Goal: Task Accomplishment & Management: Complete application form

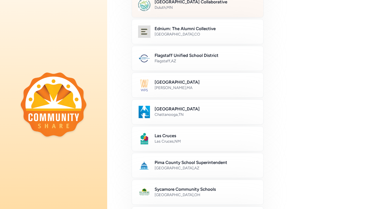
scroll to position [120, 0]
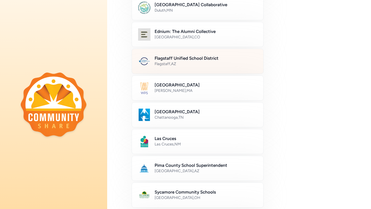
click at [187, 62] on div "Flagstaff , [GEOGRAPHIC_DATA]" at bounding box center [205, 63] width 102 height 5
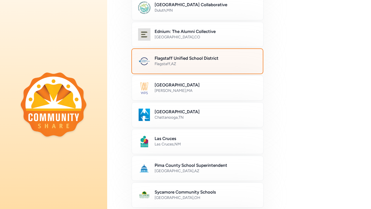
click at [183, 62] on div "Flagstaff , [GEOGRAPHIC_DATA]" at bounding box center [205, 63] width 102 height 5
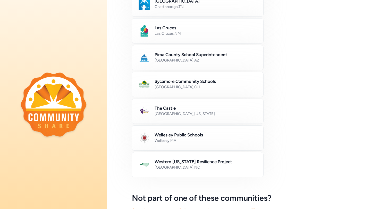
scroll to position [283, 0]
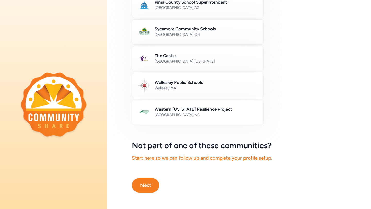
click at [153, 183] on button "Next" at bounding box center [145, 185] width 27 height 14
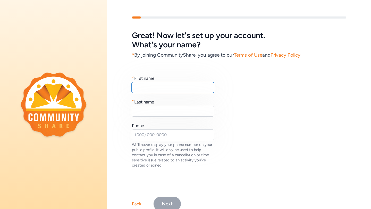
click at [160, 89] on input "text" at bounding box center [173, 87] width 82 height 11
type input "Jennifer"
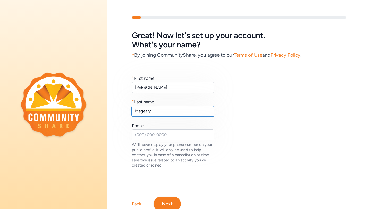
type input "Mageary"
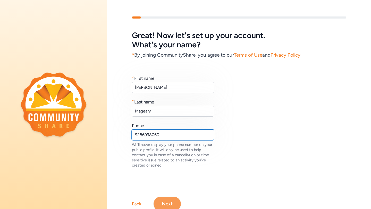
type input "9286998060"
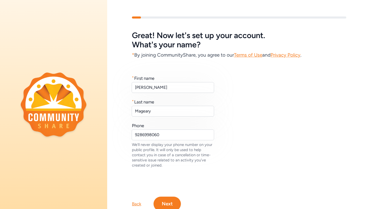
click at [163, 203] on button "Next" at bounding box center [166, 204] width 27 height 14
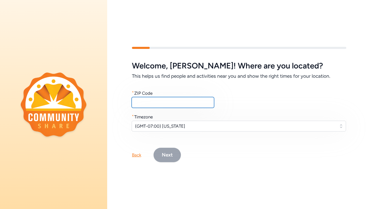
click at [154, 105] on input "text" at bounding box center [173, 102] width 82 height 11
type input "86001"
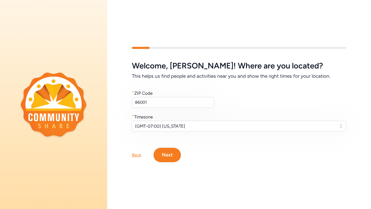
click at [171, 159] on button "Next" at bounding box center [166, 155] width 27 height 14
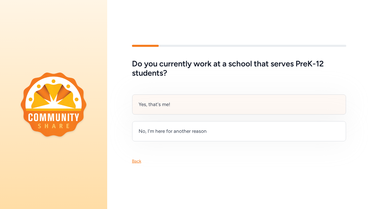
click at [194, 110] on div "Yes, that's me!" at bounding box center [239, 104] width 214 height 20
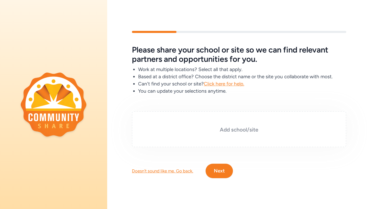
click at [228, 139] on div "Add school/site" at bounding box center [239, 129] width 214 height 36
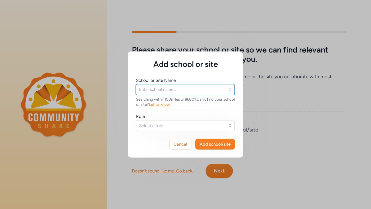
click at [185, 88] on input "text" at bounding box center [185, 89] width 99 height 11
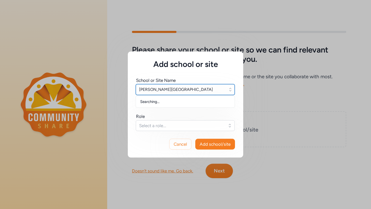
type input "Thomas Elementary School"
click at [167, 124] on span "Select a role..." at bounding box center [181, 126] width 85 height 6
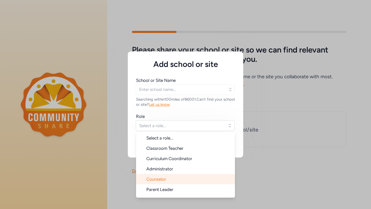
scroll to position [8, 0]
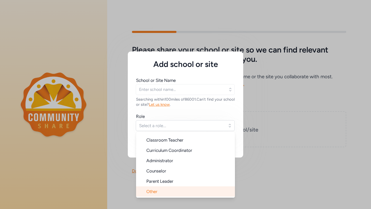
click at [165, 189] on li "Other" at bounding box center [185, 191] width 99 height 10
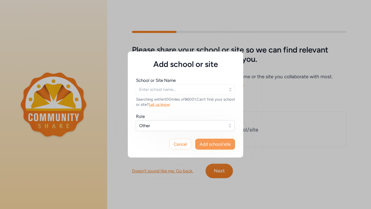
click at [215, 143] on span "Add school/site" at bounding box center [214, 144] width 31 height 6
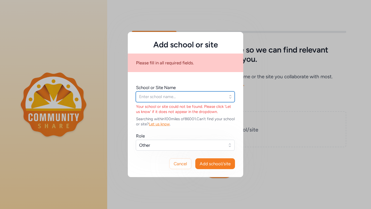
click at [190, 96] on input "text" at bounding box center [185, 96] width 99 height 11
click at [232, 98] on icon "button" at bounding box center [230, 96] width 5 height 5
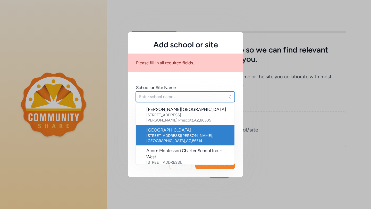
scroll to position [40, 0]
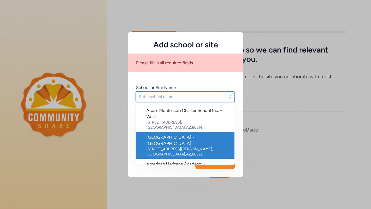
type input "t"
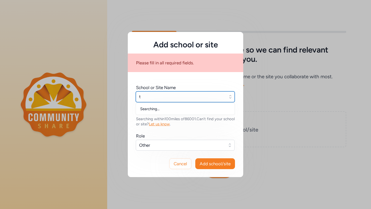
scroll to position [0, 0]
click at [159, 95] on input "john" at bounding box center [185, 96] width 99 height 11
type input "j"
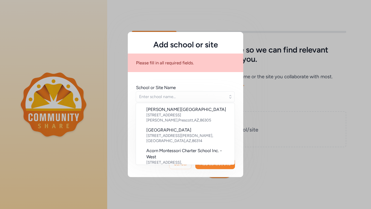
click at [143, 46] on h5 "Add school or site" at bounding box center [185, 44] width 99 height 9
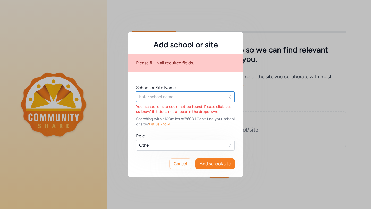
click at [184, 94] on input "text" at bounding box center [185, 96] width 99 height 11
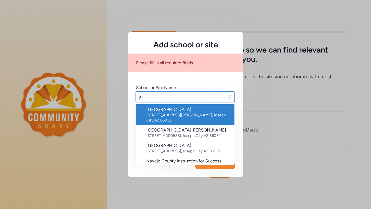
type input "j"
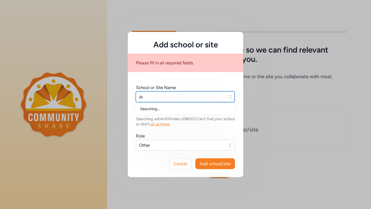
type input "j"
type input "thomas"
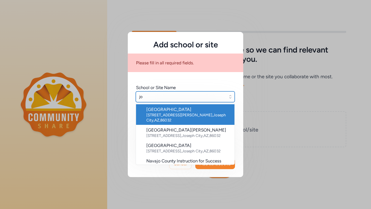
type input "j"
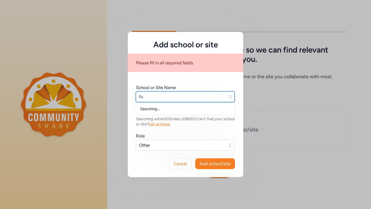
type input "f"
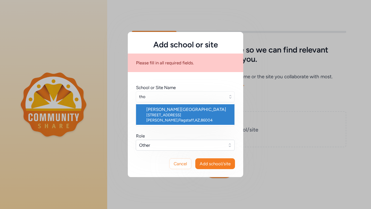
click at [186, 110] on div "Thomas Elementary School" at bounding box center [188, 109] width 84 height 6
type input "Thomas Elementary School"
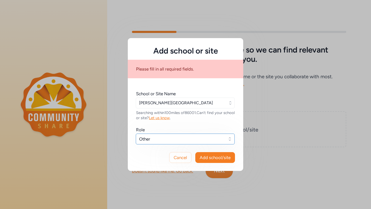
click at [179, 139] on span "Other" at bounding box center [181, 139] width 85 height 6
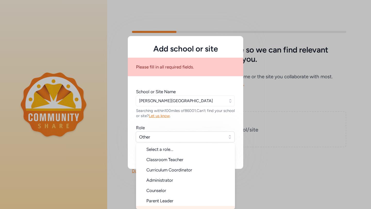
scroll to position [7, 0]
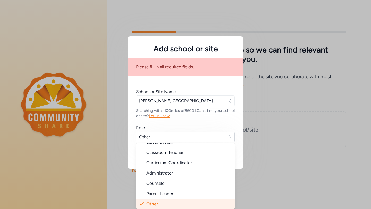
click at [162, 202] on li "Other" at bounding box center [185, 204] width 99 height 10
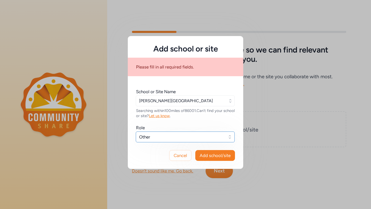
scroll to position [0, 0]
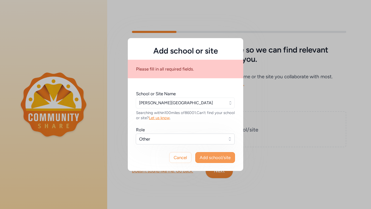
click at [219, 160] on span "Add school/site" at bounding box center [214, 157] width 31 height 6
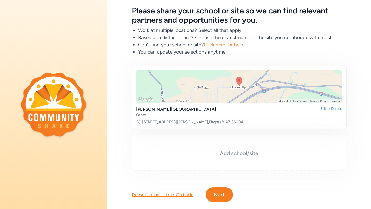
scroll to position [34, 0]
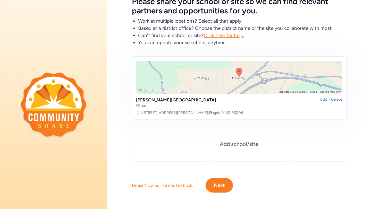
click at [216, 186] on button "Next" at bounding box center [218, 185] width 27 height 14
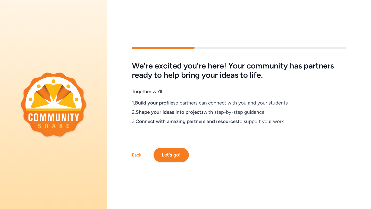
click at [169, 154] on button "Let's go!" at bounding box center [170, 155] width 35 height 14
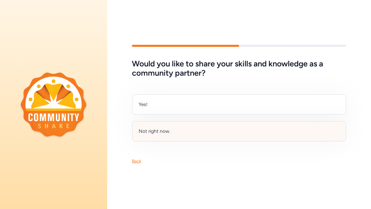
click at [169, 133] on div "Not right now." at bounding box center [154, 131] width 32 height 7
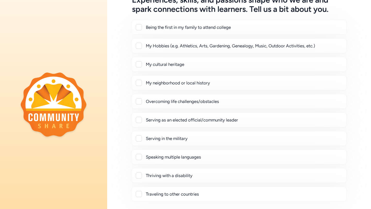
scroll to position [31, 0]
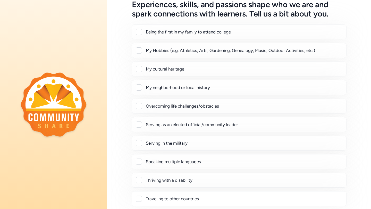
click at [140, 178] on div at bounding box center [139, 180] width 6 height 6
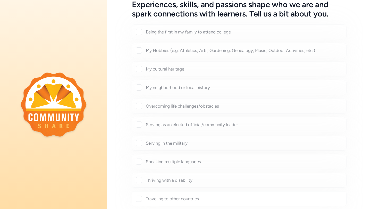
checkbox input "true"
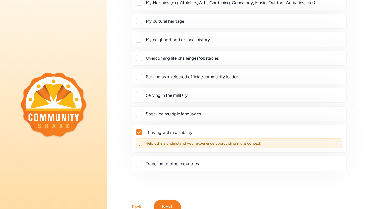
scroll to position [100, 0]
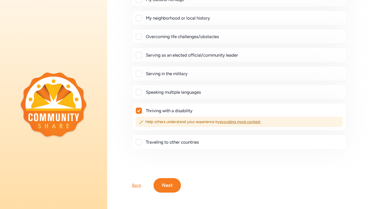
click at [172, 184] on button "Next" at bounding box center [166, 185] width 27 height 14
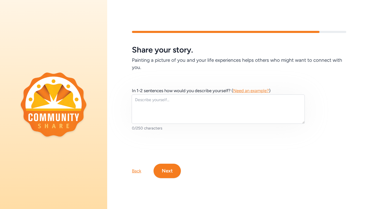
click at [166, 172] on button "Next" at bounding box center [166, 171] width 27 height 14
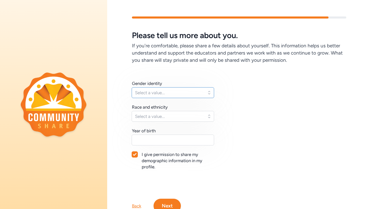
click at [165, 94] on span "Select a value..." at bounding box center [169, 93] width 68 height 6
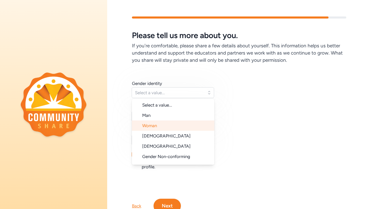
click at [161, 126] on li "Woman" at bounding box center [173, 125] width 82 height 10
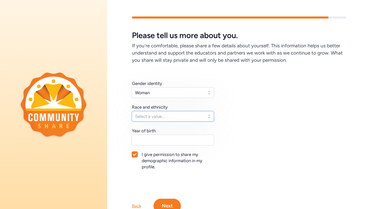
click at [161, 112] on button "Select a value..." at bounding box center [173, 116] width 82 height 11
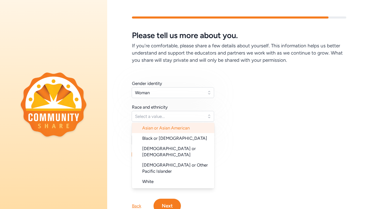
scroll to position [36, 0]
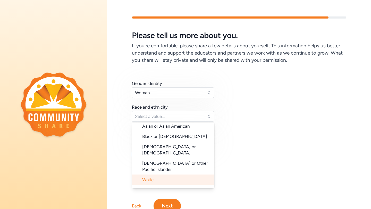
click at [163, 175] on li "White" at bounding box center [173, 180] width 82 height 10
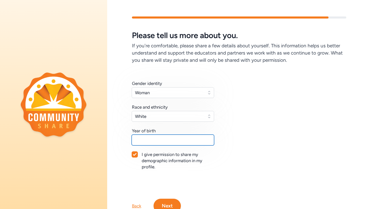
click at [158, 141] on input "text" at bounding box center [173, 140] width 82 height 11
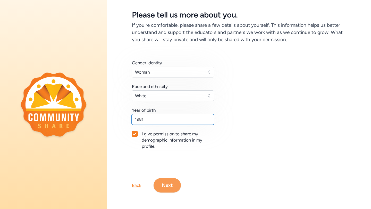
type input "1981"
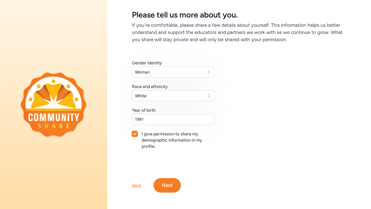
click at [168, 182] on button "Next" at bounding box center [166, 185] width 27 height 14
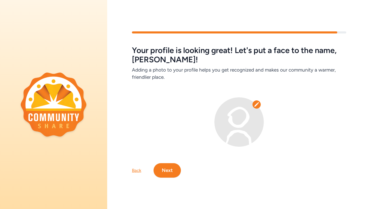
click at [166, 175] on button "Next" at bounding box center [166, 170] width 27 height 14
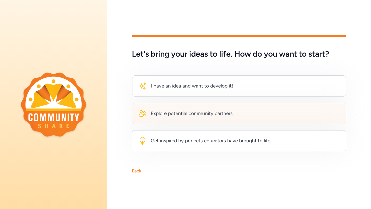
click at [190, 117] on div "Explore potential community partners." at bounding box center [192, 113] width 83 height 7
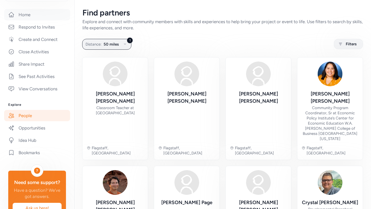
scroll to position [90, 0]
click at [32, 141] on link "Idea Hub" at bounding box center [37, 139] width 66 height 11
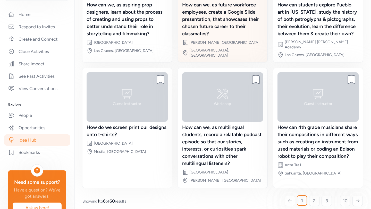
scroll to position [113, 0]
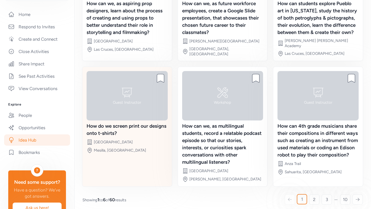
click at [108, 123] on div "How do we screen print our designs onto t-shirts?" at bounding box center [126, 130] width 81 height 14
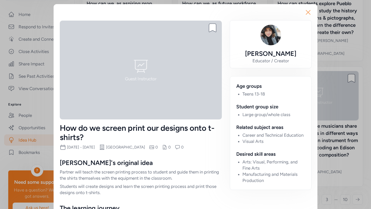
click at [307, 12] on icon "button" at bounding box center [308, 12] width 8 height 8
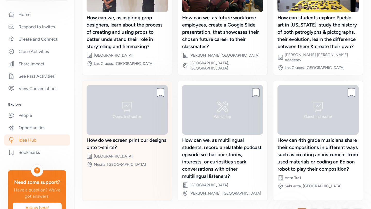
scroll to position [113, 0]
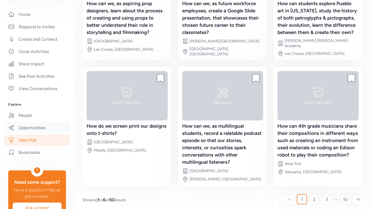
click at [35, 126] on link "Opportunities" at bounding box center [37, 127] width 66 height 11
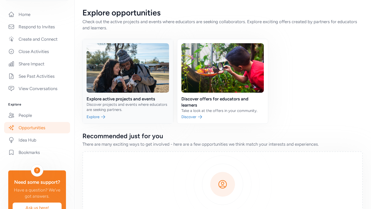
click at [95, 117] on link at bounding box center [127, 81] width 91 height 84
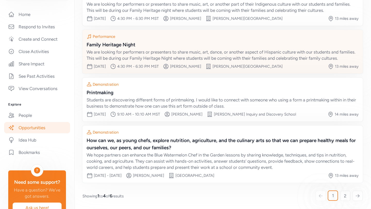
scroll to position [82, 0]
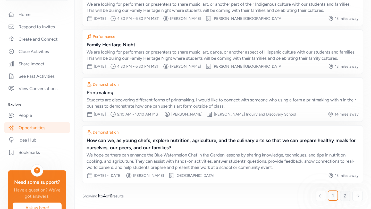
click at [348, 196] on link "2" at bounding box center [345, 196] width 10 height 10
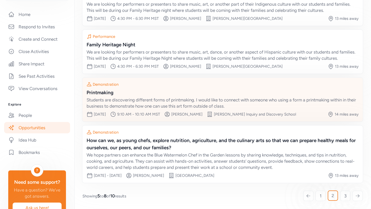
scroll to position [82, 0]
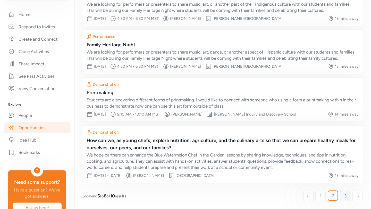
click at [345, 196] on span "3" at bounding box center [345, 196] width 2 height 6
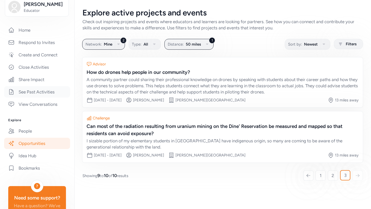
scroll to position [84, 0]
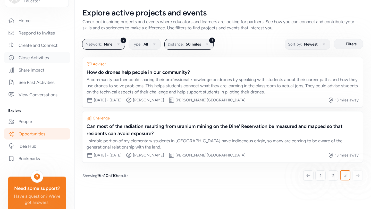
click at [33, 59] on link "Close Activities" at bounding box center [37, 57] width 66 height 11
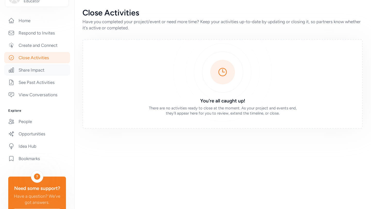
click at [36, 70] on link "Share Impact" at bounding box center [37, 69] width 66 height 11
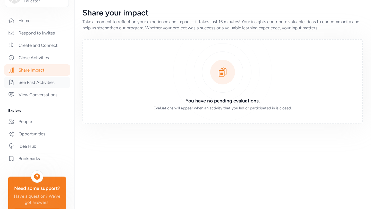
click at [33, 82] on link "See Past Activities" at bounding box center [37, 82] width 66 height 11
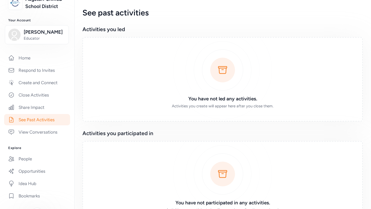
scroll to position [37, 0]
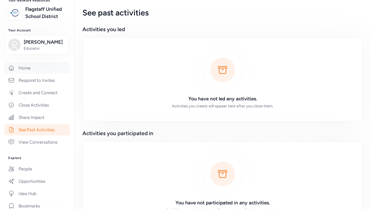
click at [35, 72] on link "Home" at bounding box center [37, 67] width 66 height 11
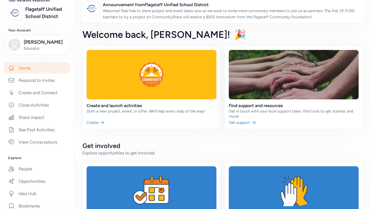
scroll to position [4, 0]
